Goal: Find specific page/section: Find specific page/section

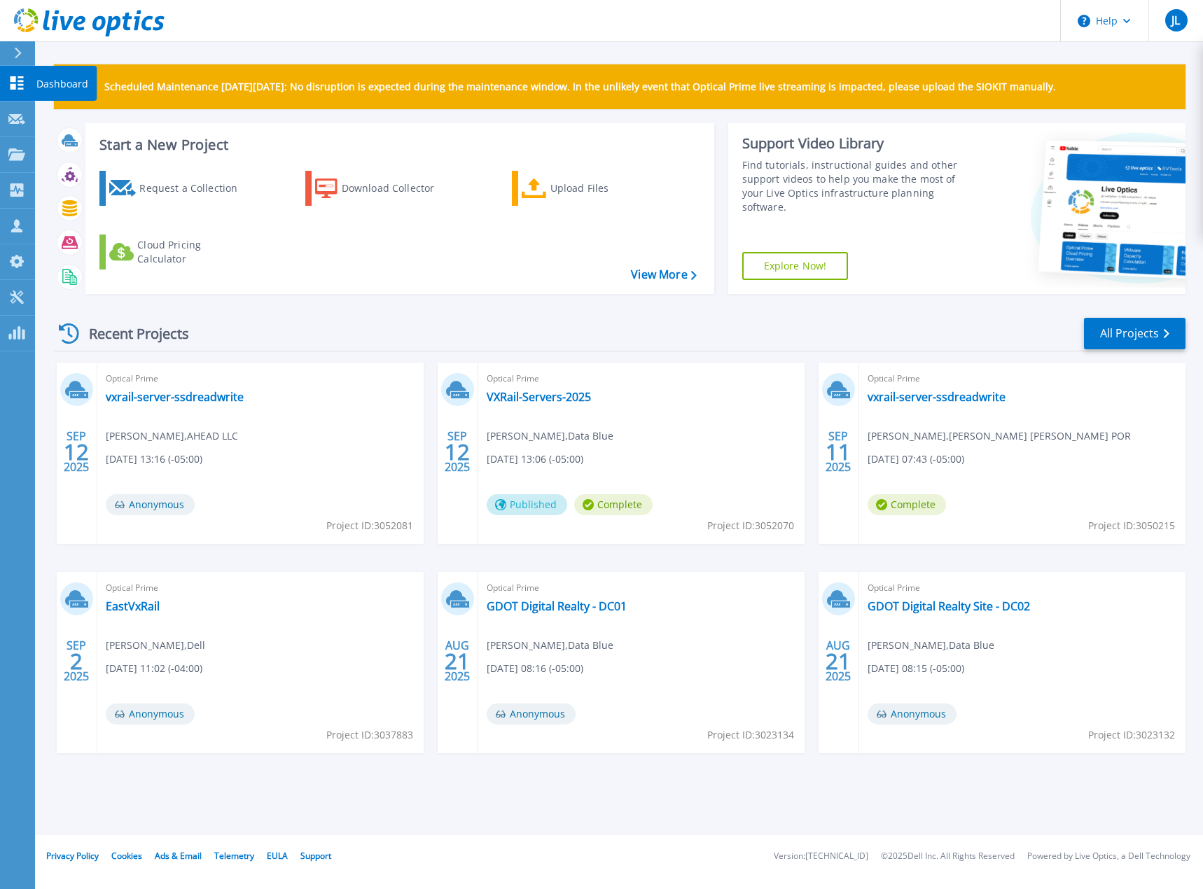
click at [50, 85] on p "Dashboard" at bounding box center [62, 84] width 52 height 36
click at [48, 151] on p "Projects" at bounding box center [54, 155] width 37 height 36
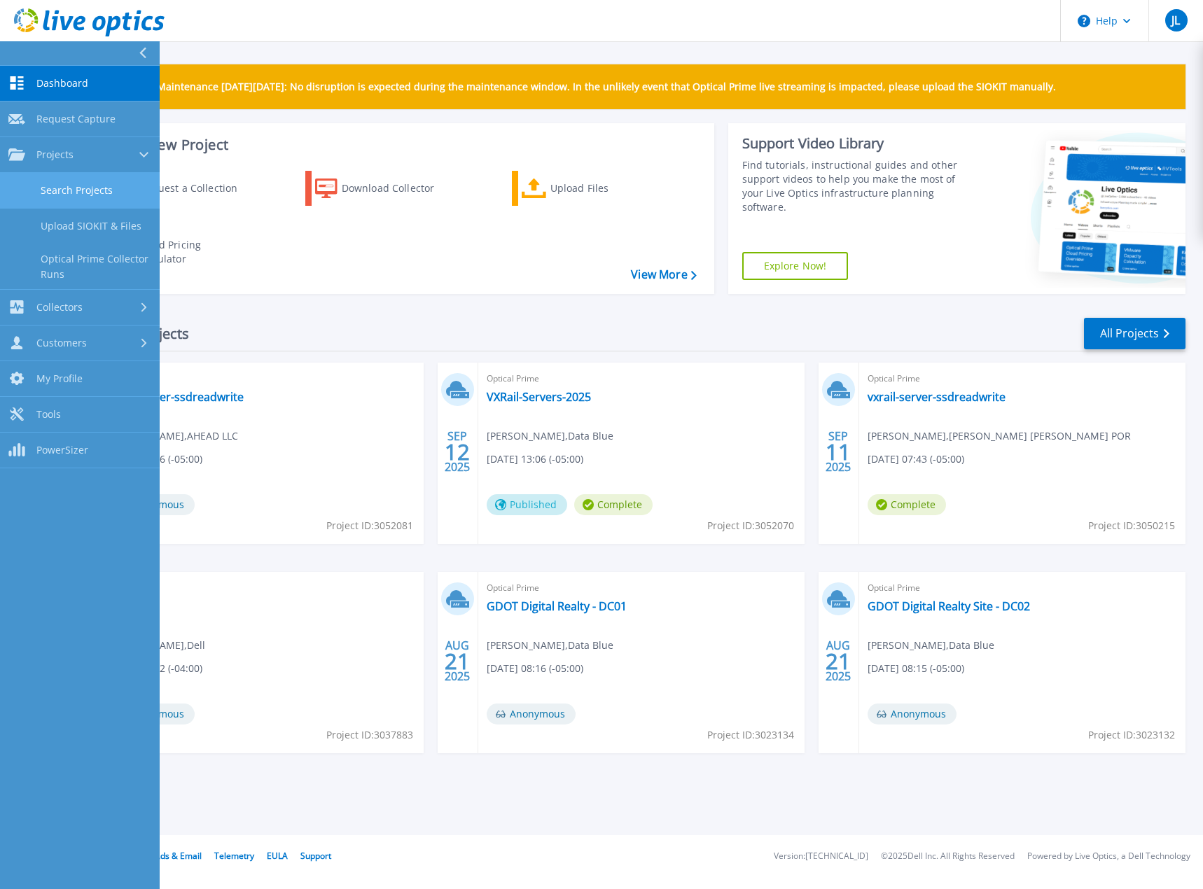
click at [105, 183] on link "Search Projects" at bounding box center [80, 191] width 160 height 36
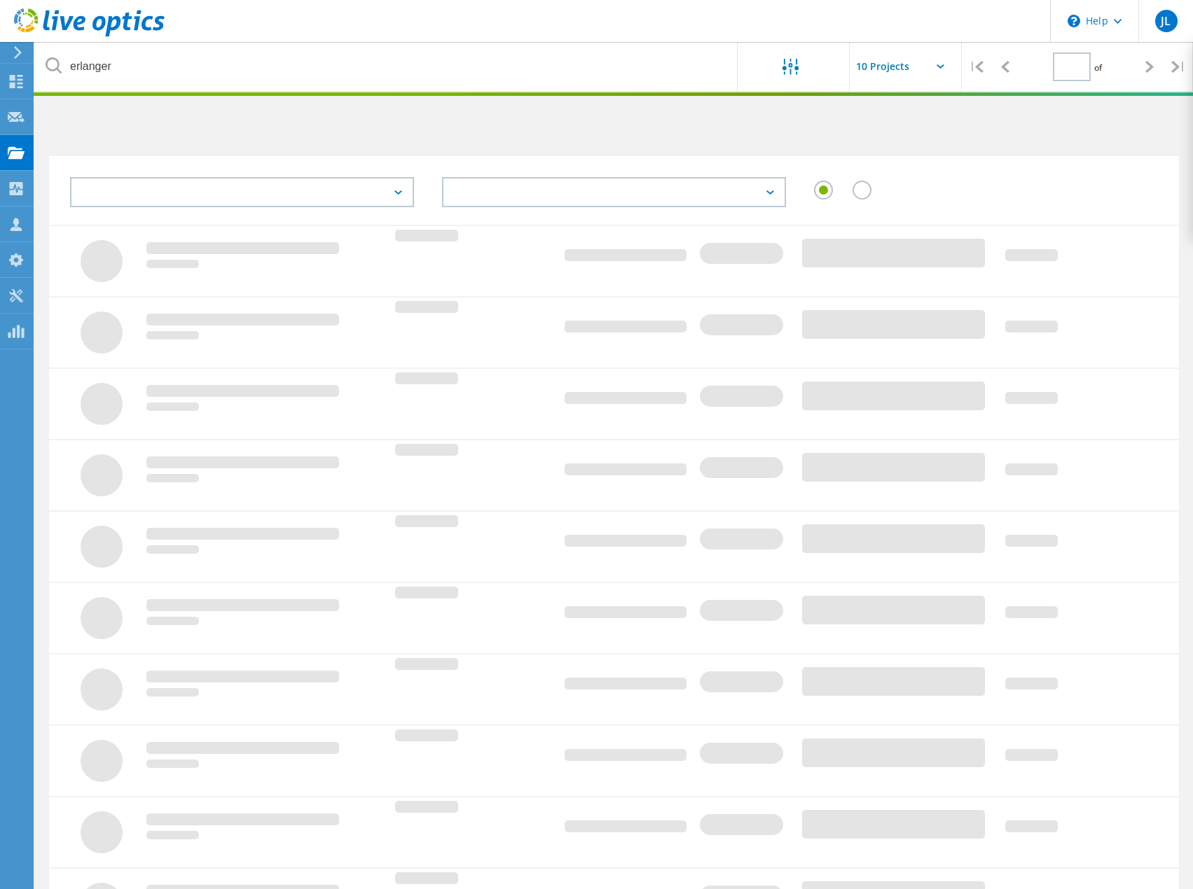
type input "1"
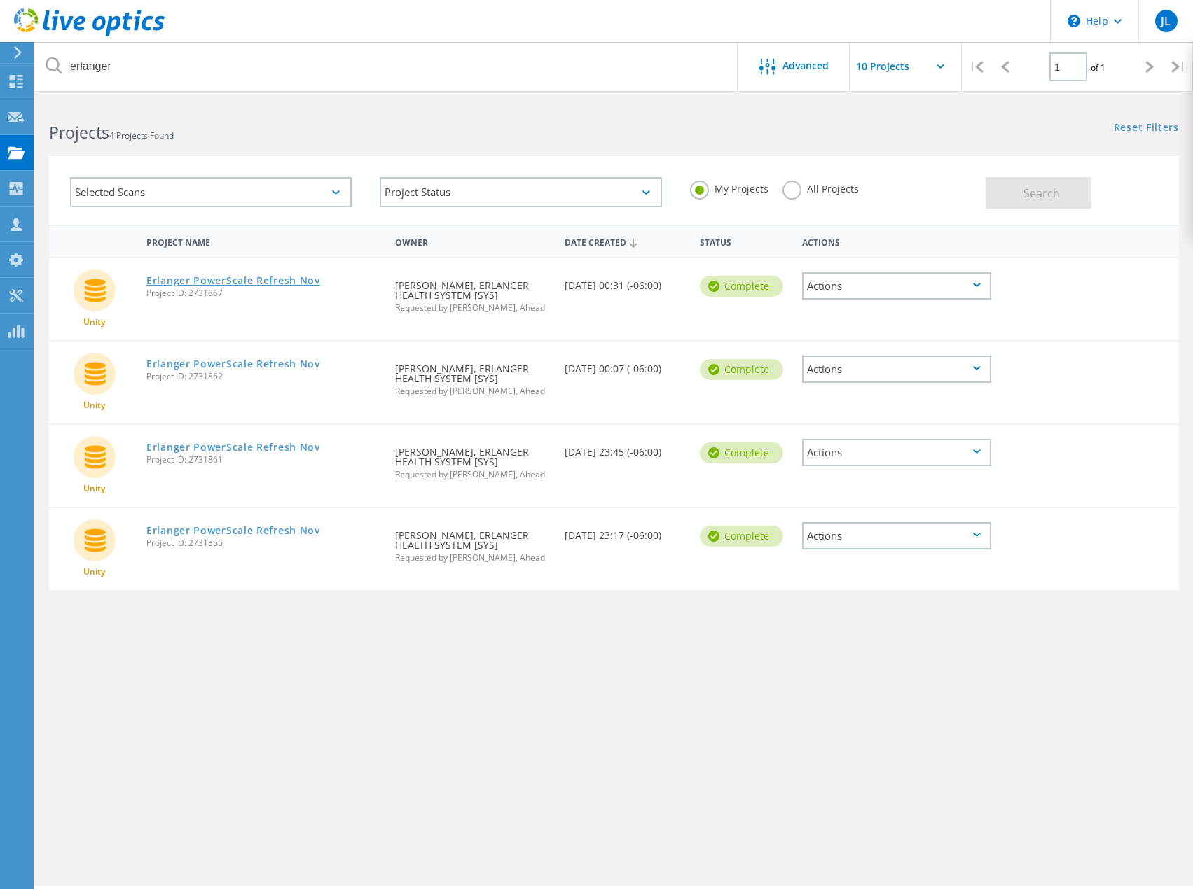
click at [239, 277] on link "Erlanger PowerScale Refresh Nov" at bounding box center [233, 281] width 174 height 10
